Goal: Information Seeking & Learning: Learn about a topic

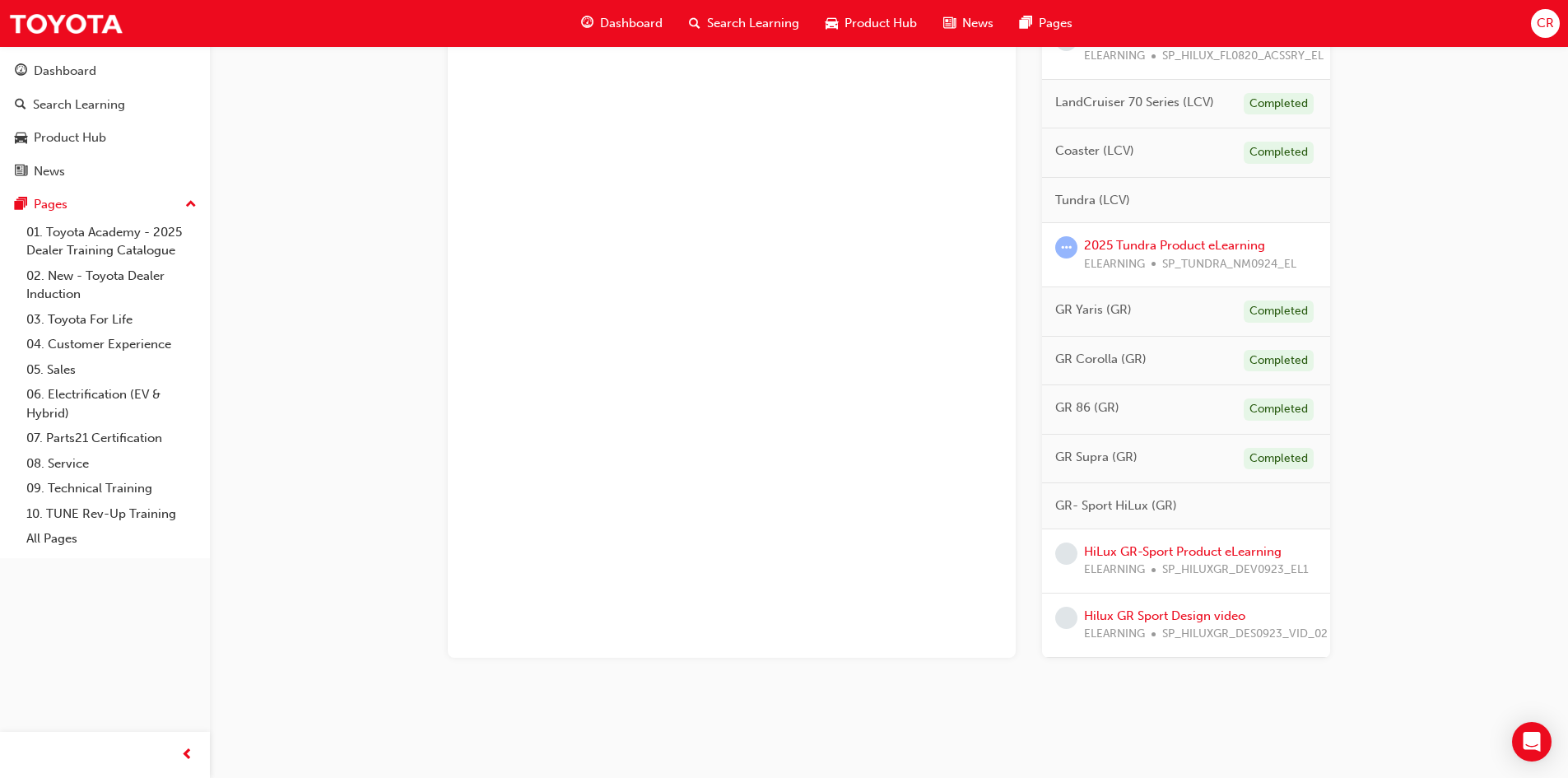
scroll to position [796, 0]
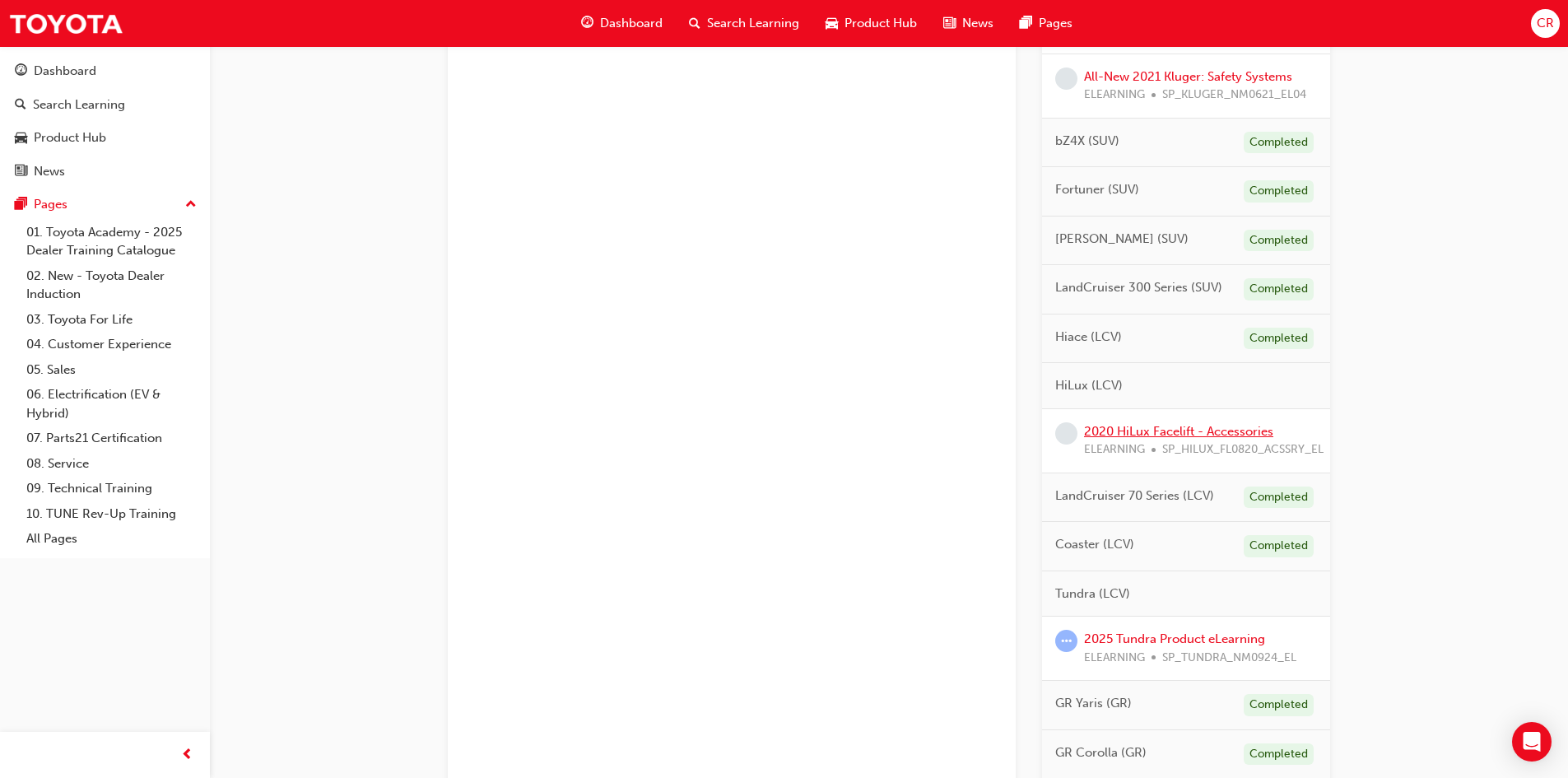
click at [1186, 439] on link "2020 HiLux Facelift - Accessories" at bounding box center [1178, 431] width 189 height 15
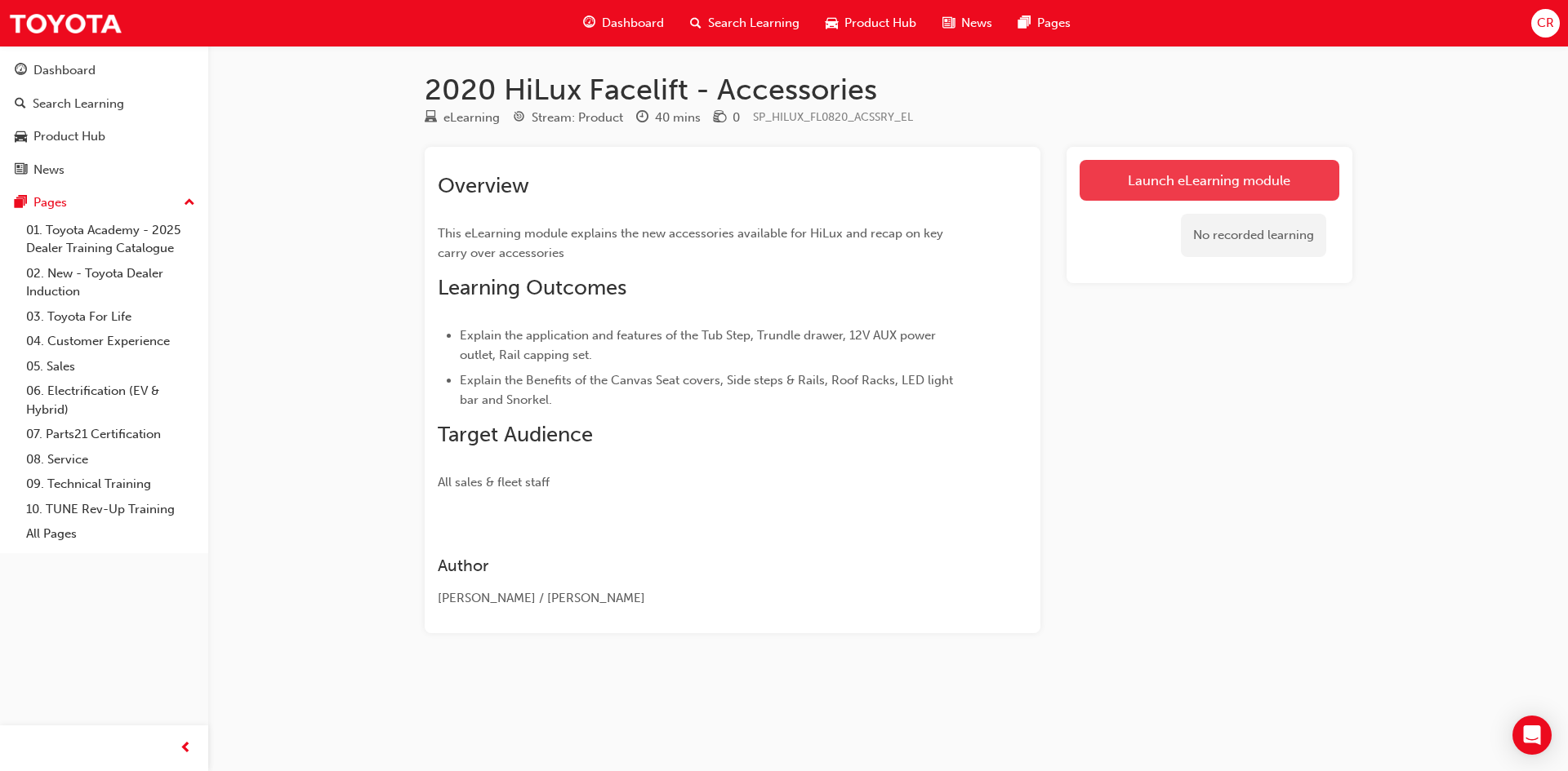
click at [1170, 179] on link "Launch eLearning module" at bounding box center [1209, 180] width 260 height 41
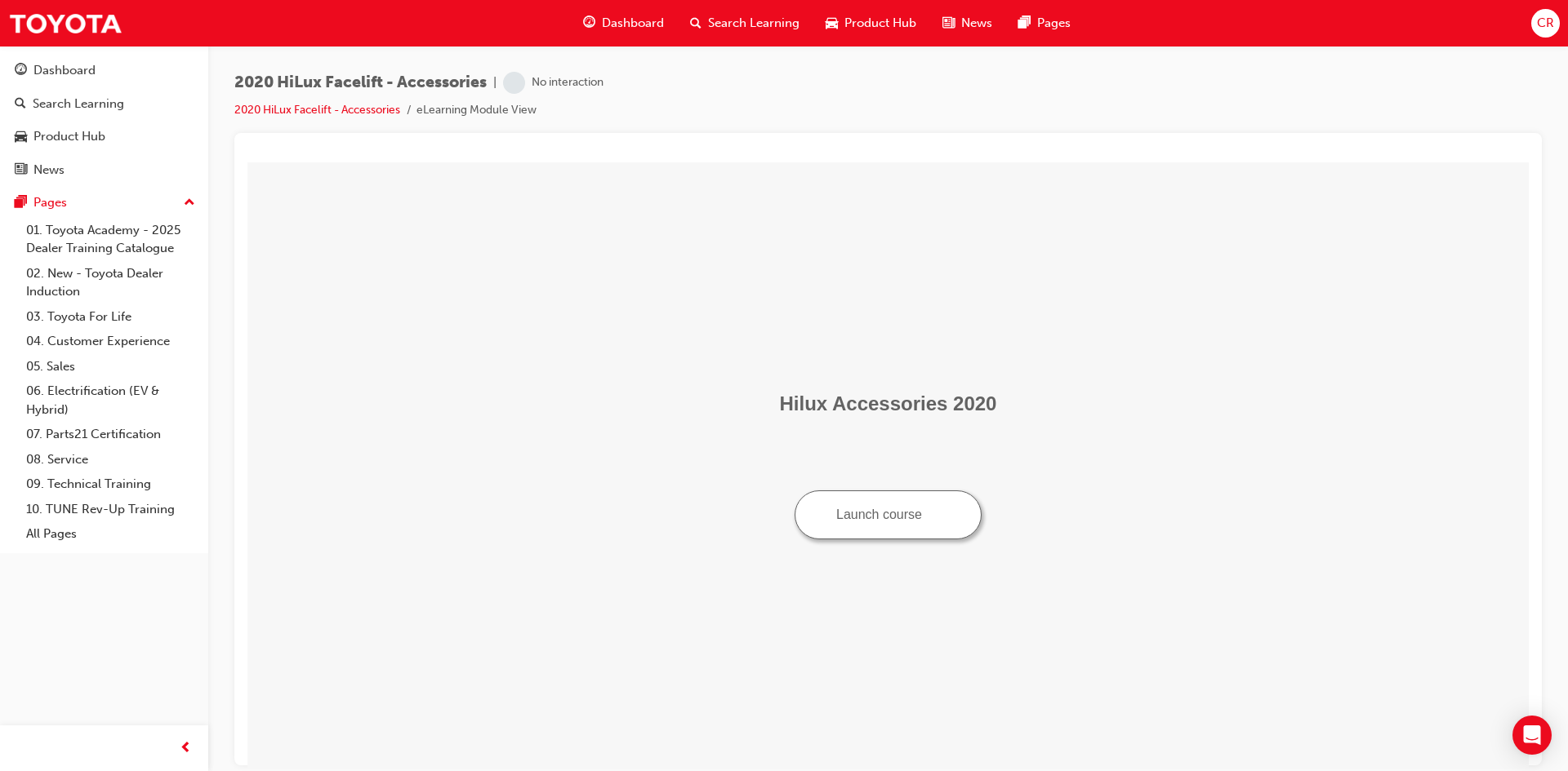
click at [854, 536] on button "Launch course" at bounding box center [888, 514] width 187 height 49
